Goal: Communication & Community: Connect with others

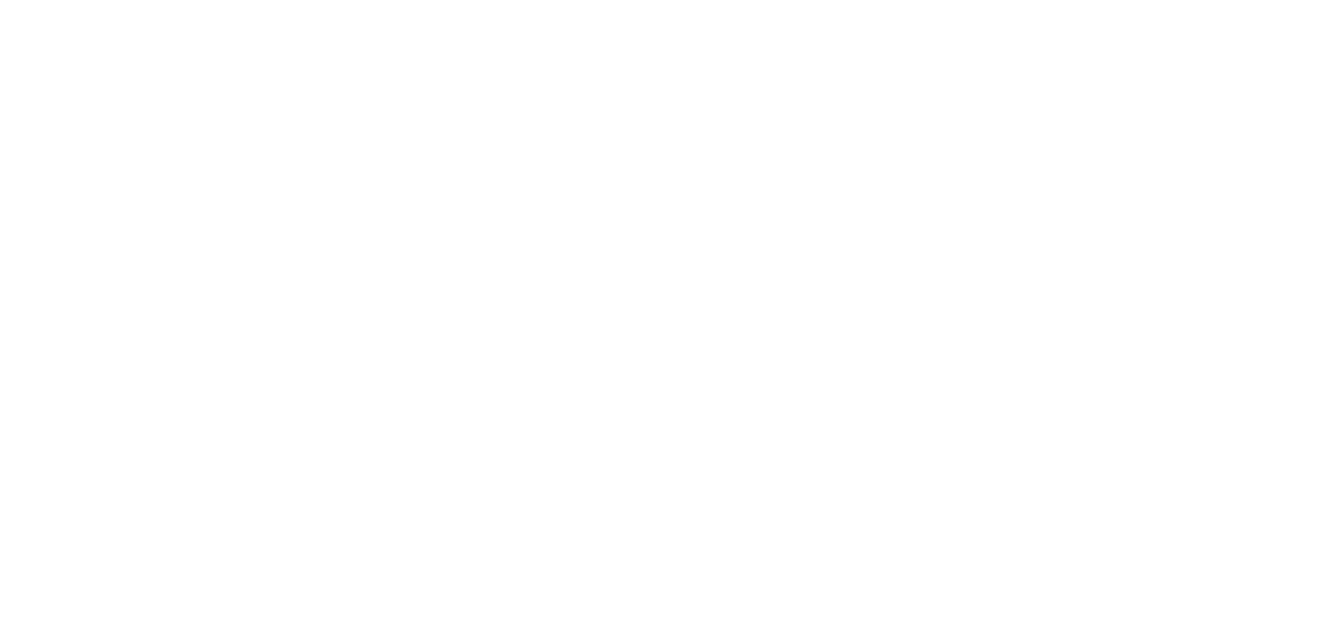
select select "*"
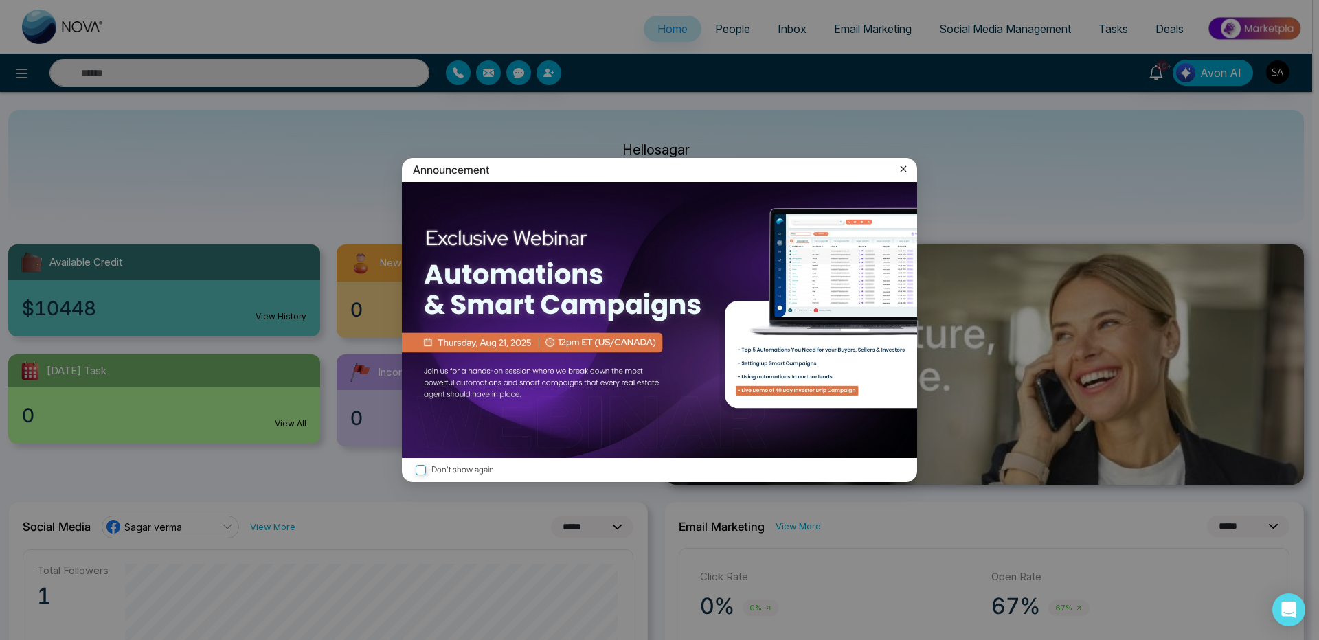
click at [903, 172] on icon at bounding box center [904, 169] width 14 height 14
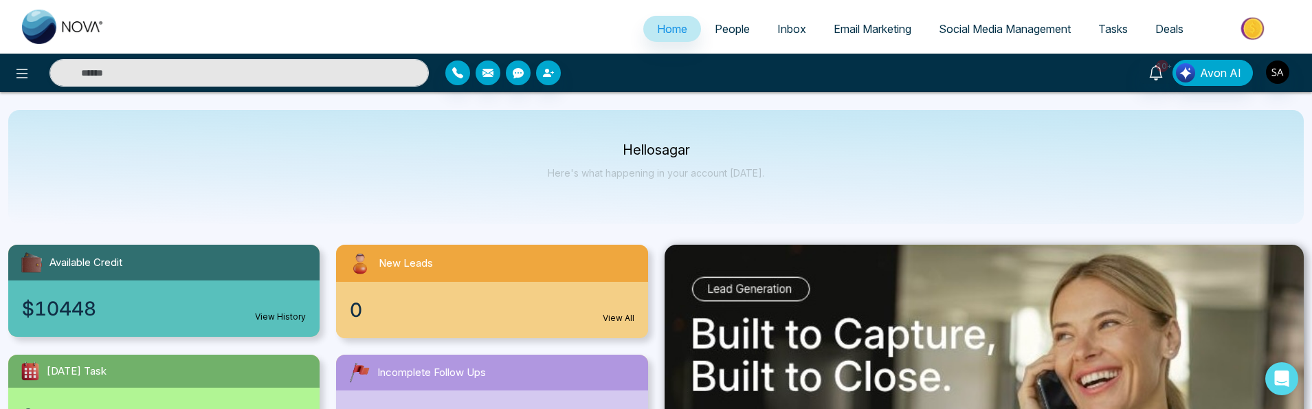
click at [794, 32] on span "Inbox" at bounding box center [791, 29] width 29 height 14
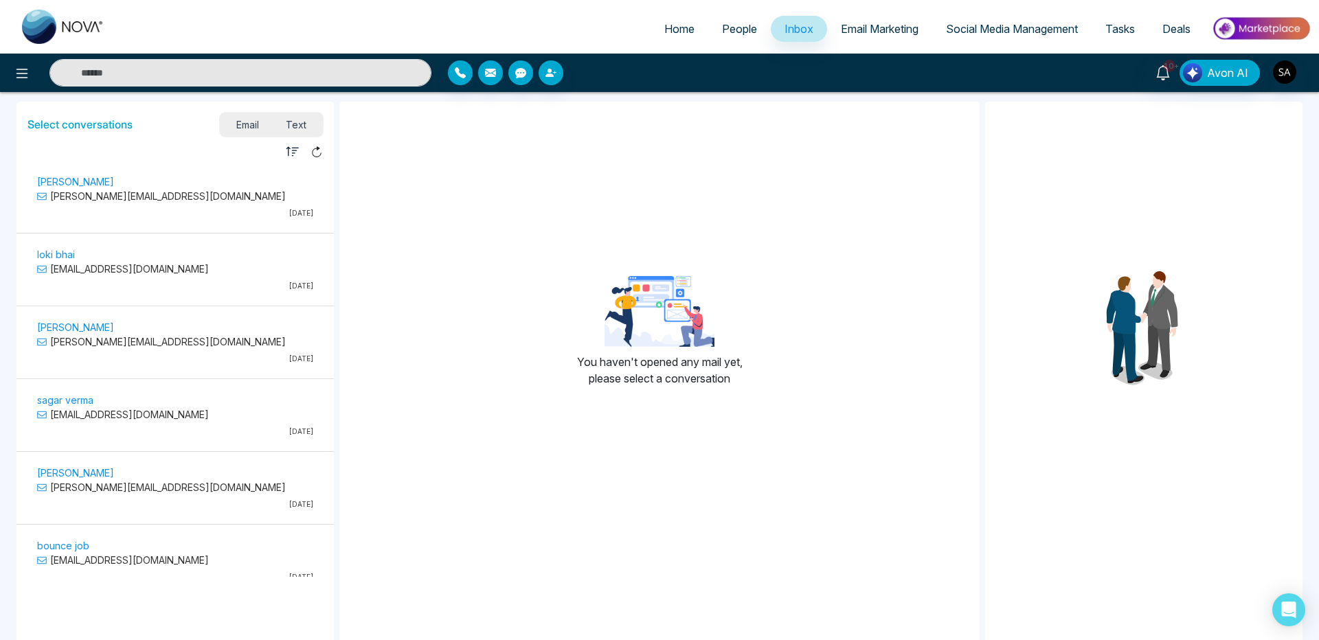
click at [734, 34] on span "People" at bounding box center [739, 29] width 35 height 14
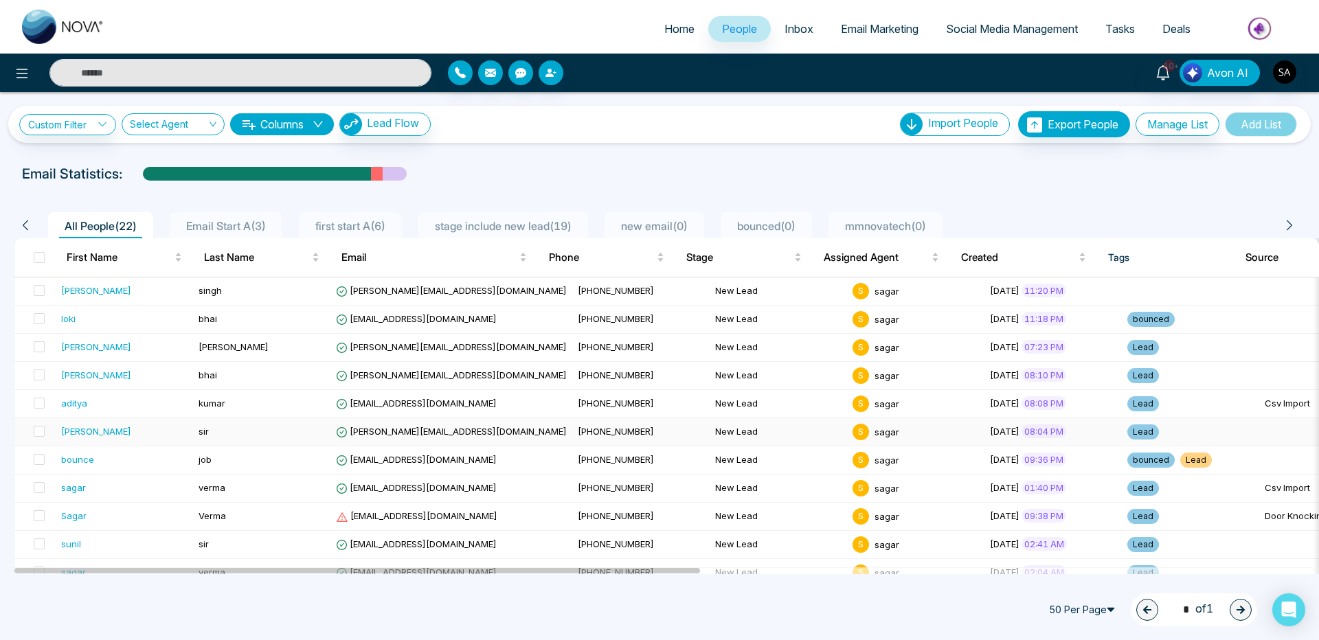
click at [78, 430] on div "[PERSON_NAME]" at bounding box center [96, 432] width 70 height 14
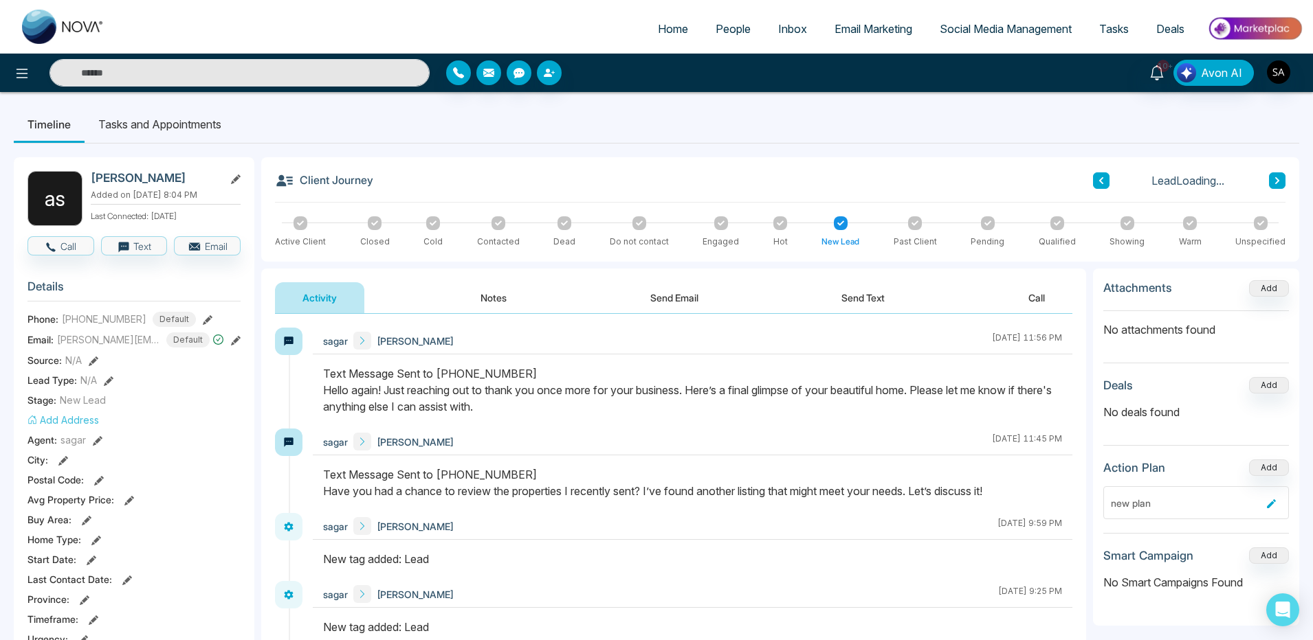
click at [682, 293] on button "Send Email" at bounding box center [674, 297] width 103 height 31
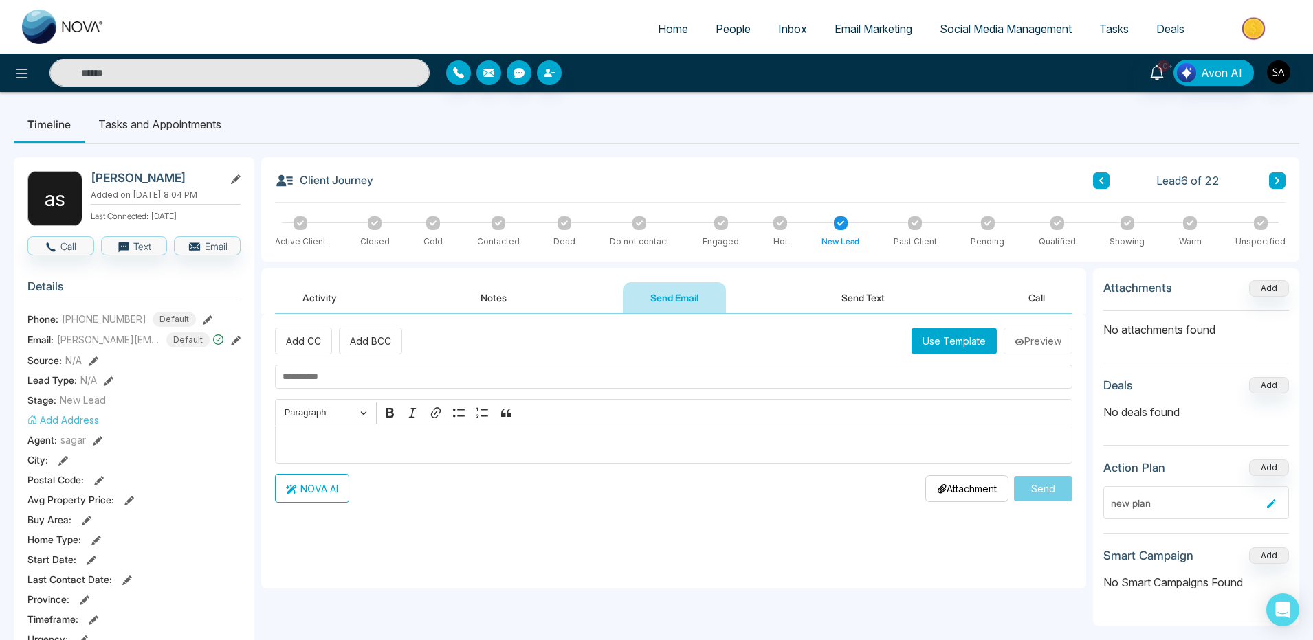
click at [961, 346] on button "Use Template" at bounding box center [953, 341] width 85 height 27
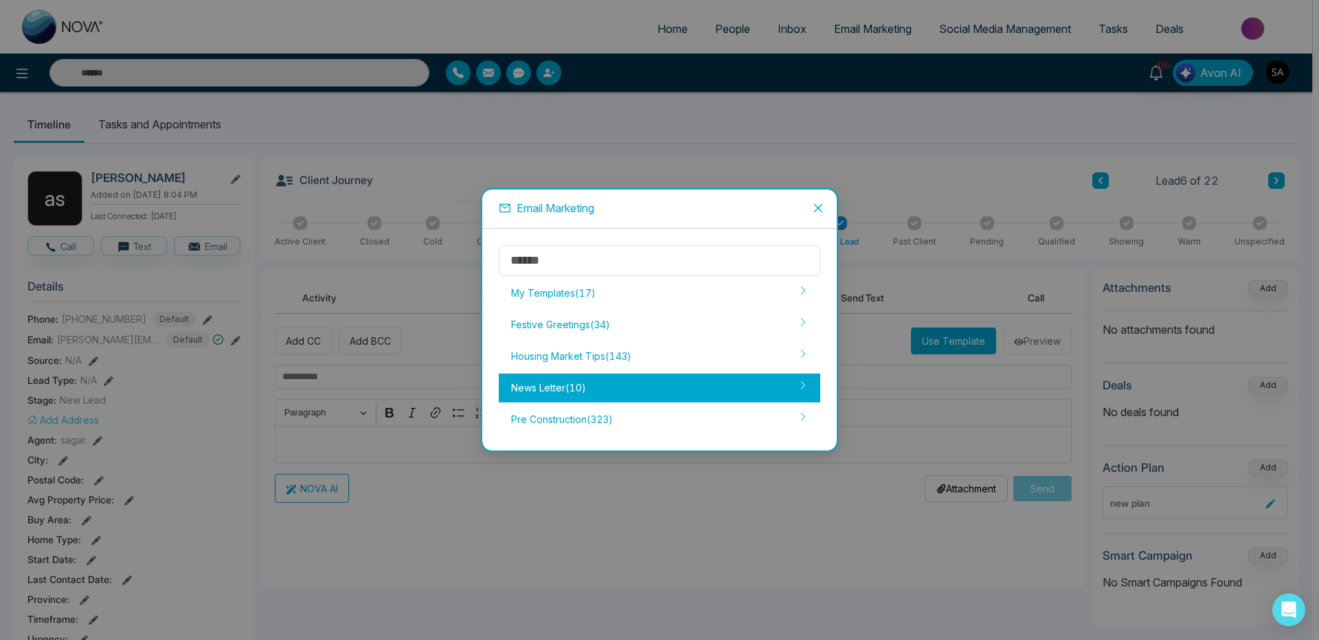
click at [561, 388] on div "News Letter ( 10 )" at bounding box center [660, 388] width 322 height 29
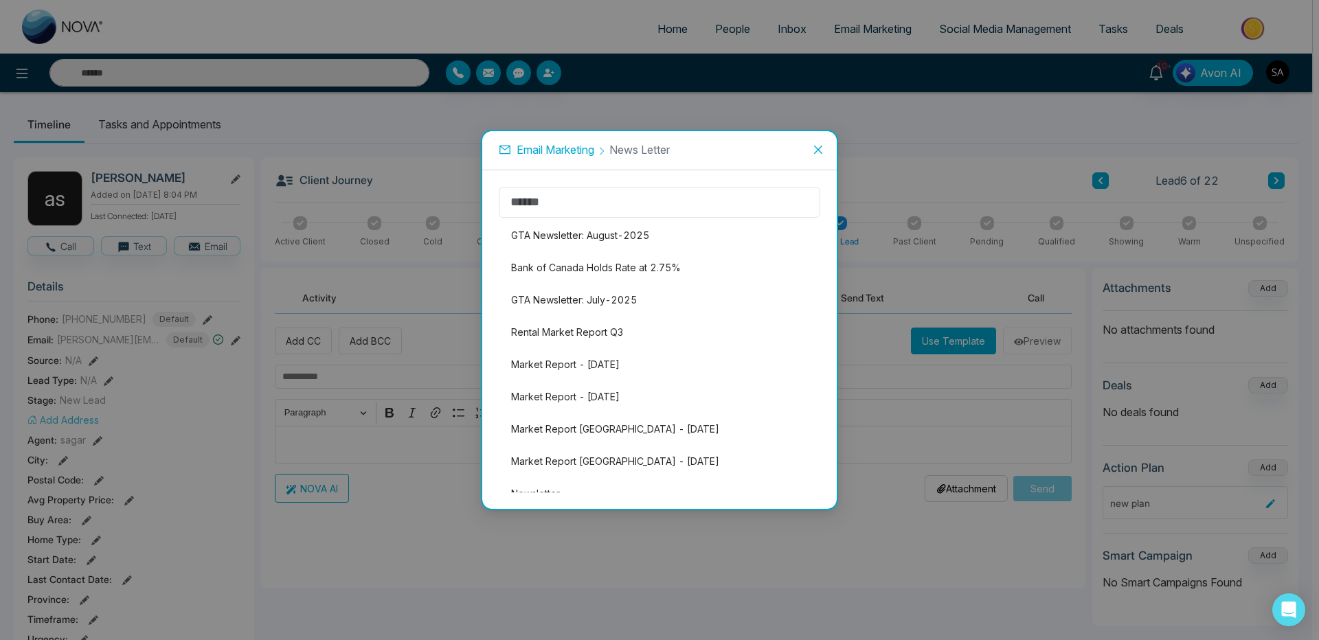
click at [827, 153] on span "Close" at bounding box center [818, 149] width 37 height 37
